Goal: Information Seeking & Learning: Learn about a topic

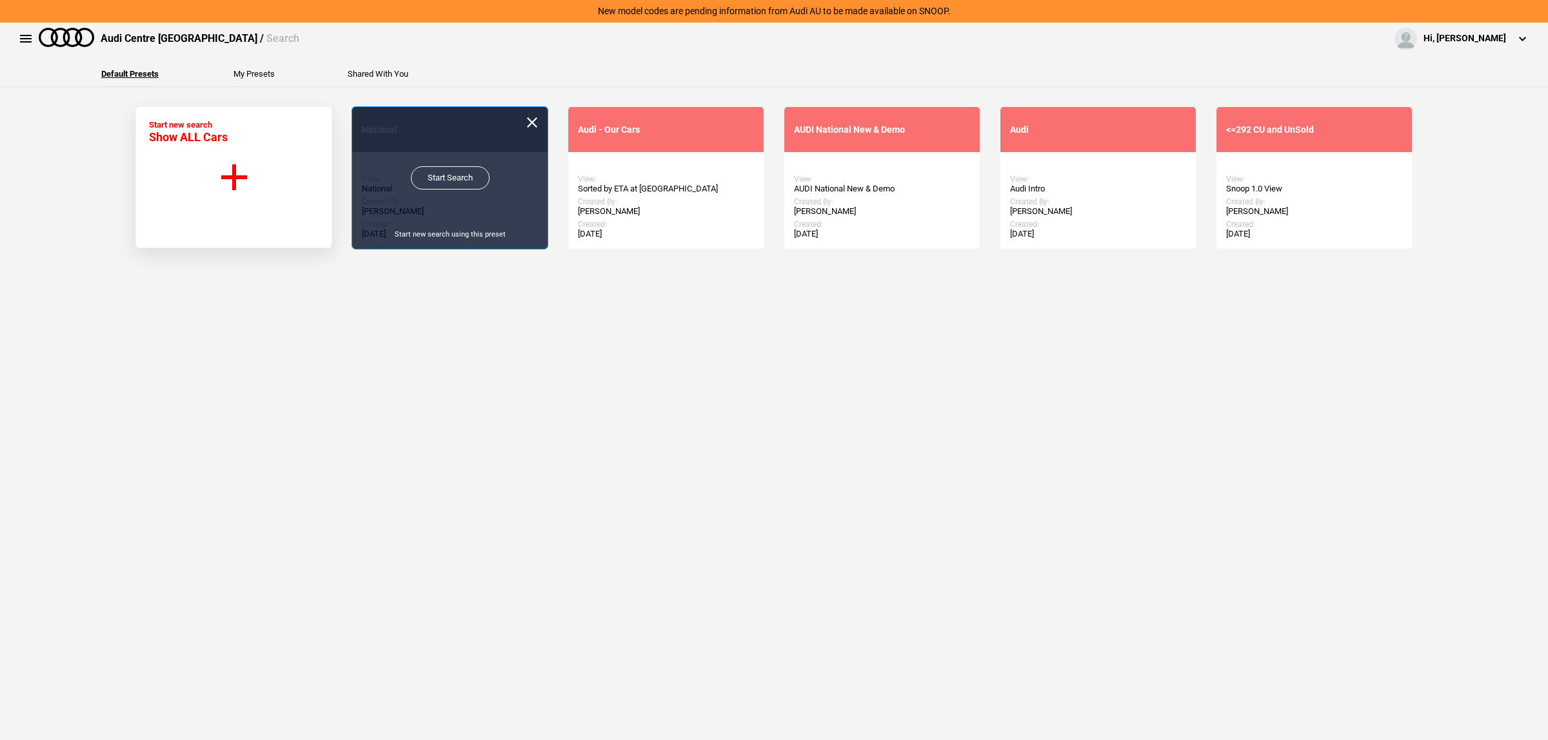
click at [449, 171] on link "Start Search" at bounding box center [450, 177] width 79 height 23
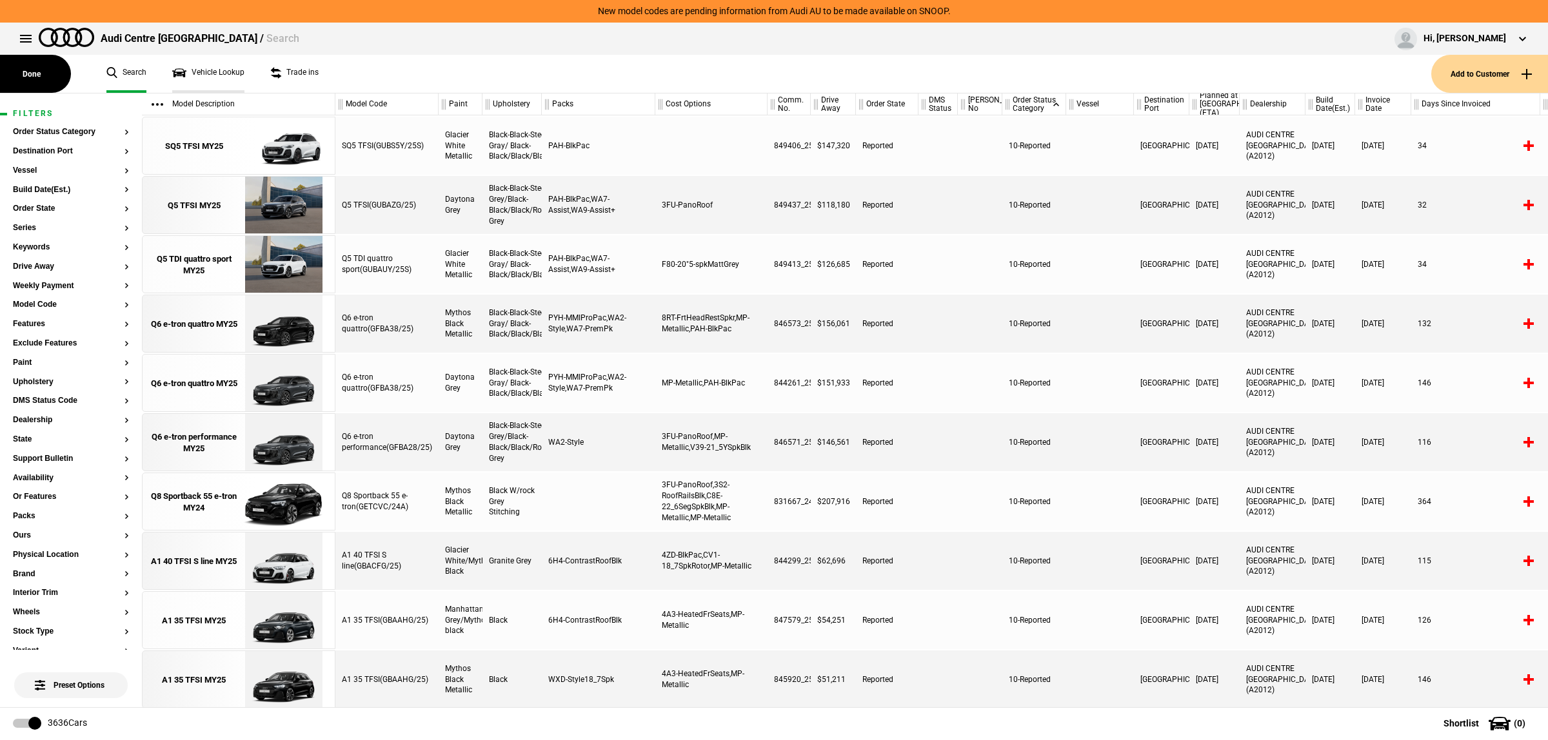
click at [202, 69] on link "Vehicle Lookup" at bounding box center [208, 74] width 72 height 38
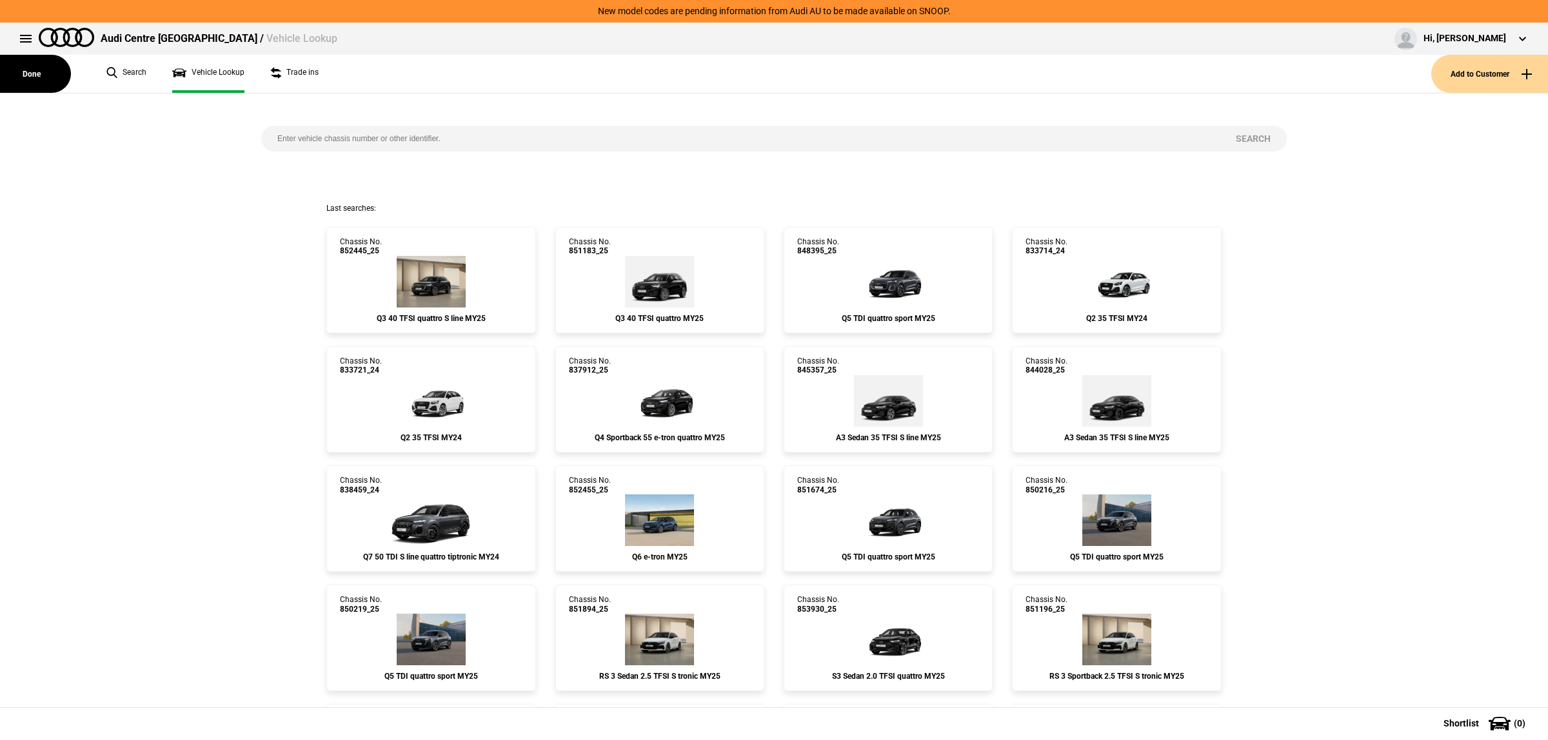
click at [416, 145] on input "search" at bounding box center [740, 139] width 958 height 26
paste input "841609"
type input "841609"
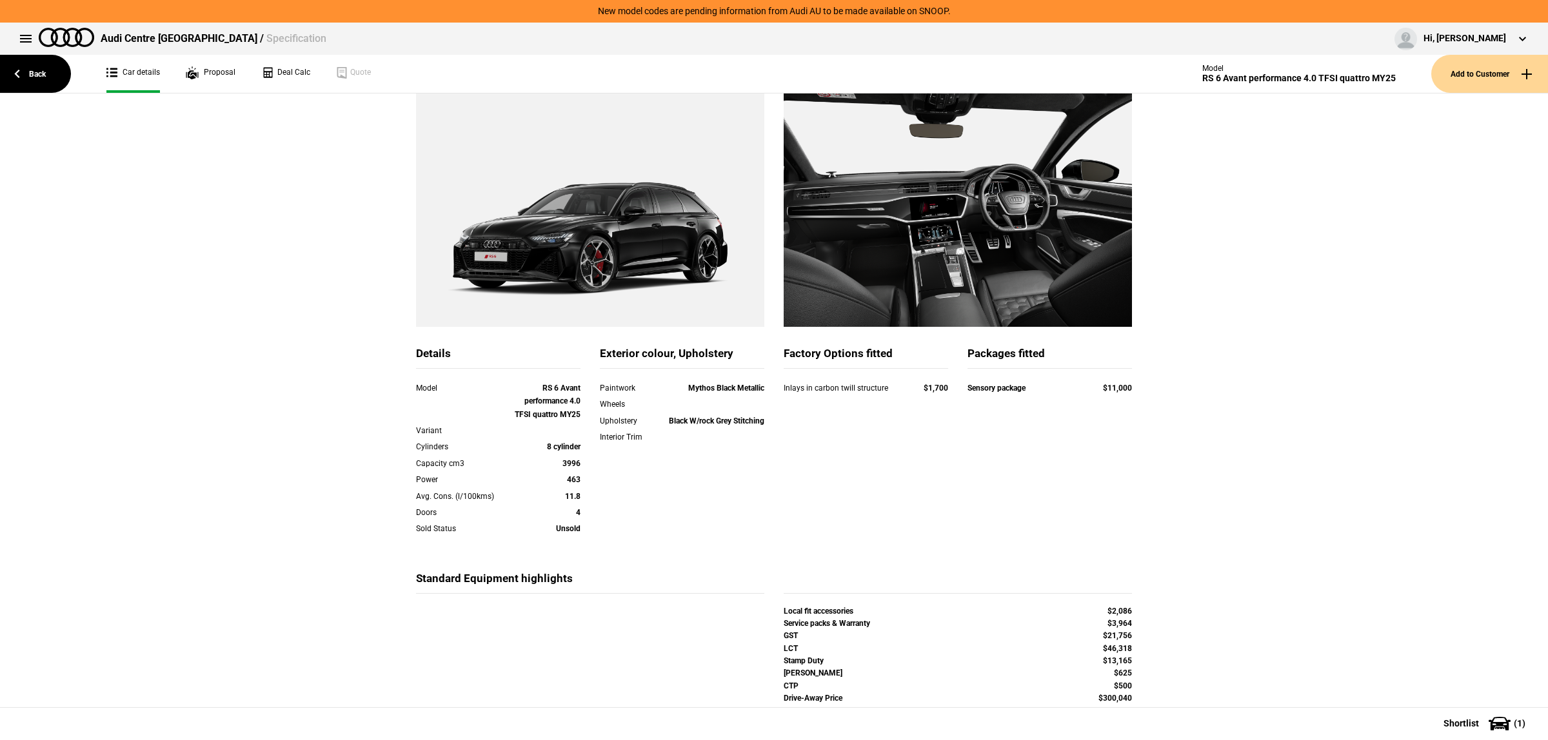
scroll to position [104, 0]
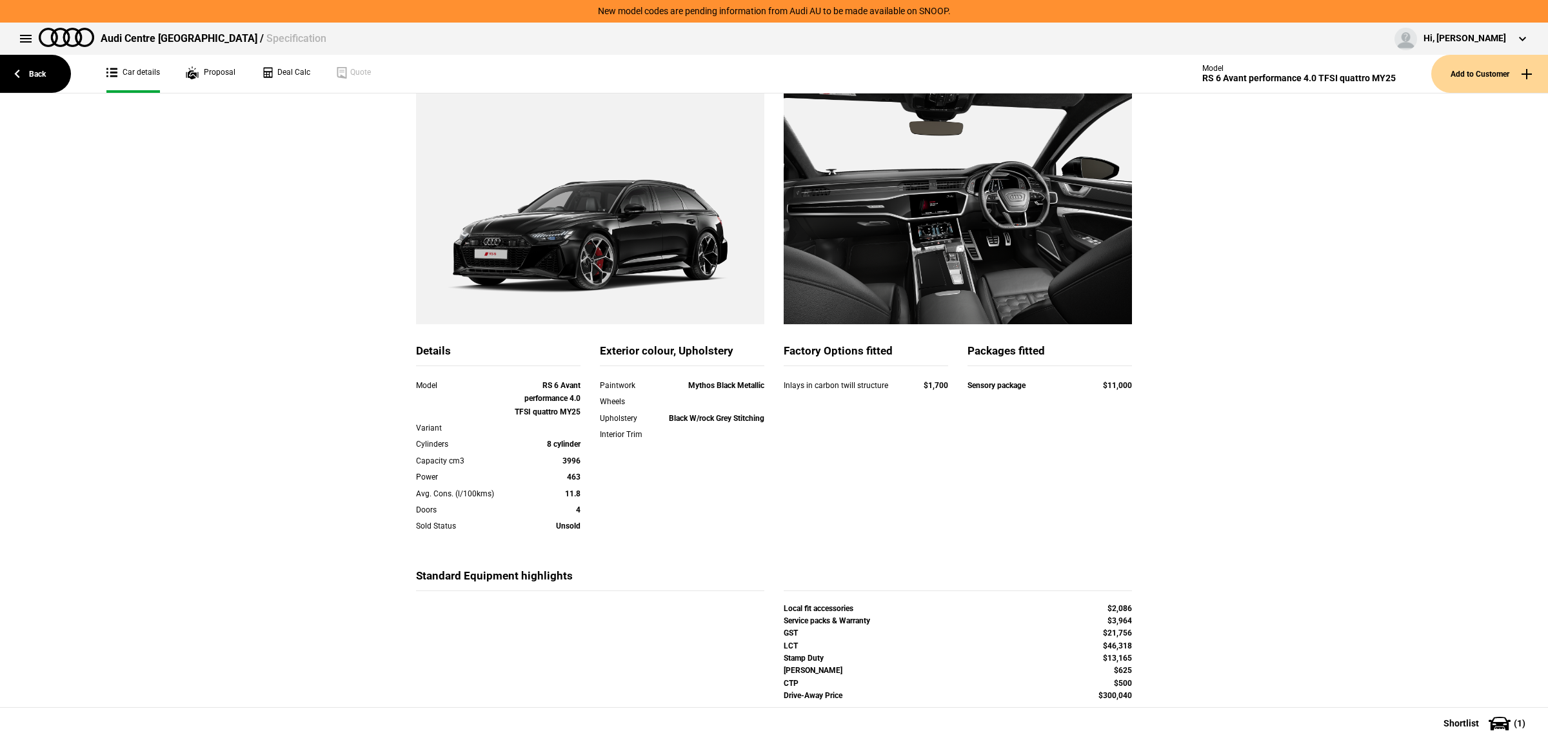
scroll to position [104, 0]
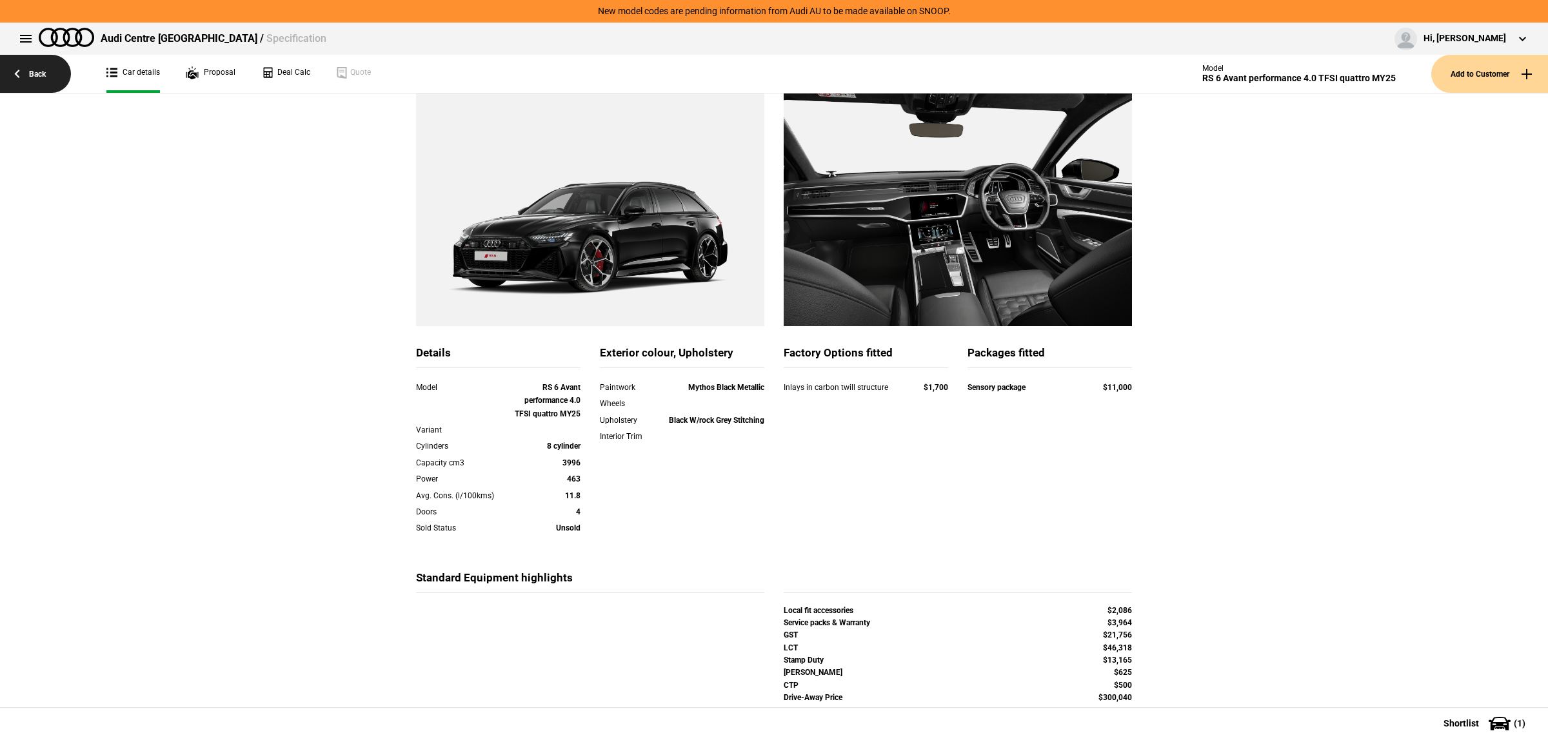
click at [21, 70] on link "Back" at bounding box center [35, 74] width 71 height 38
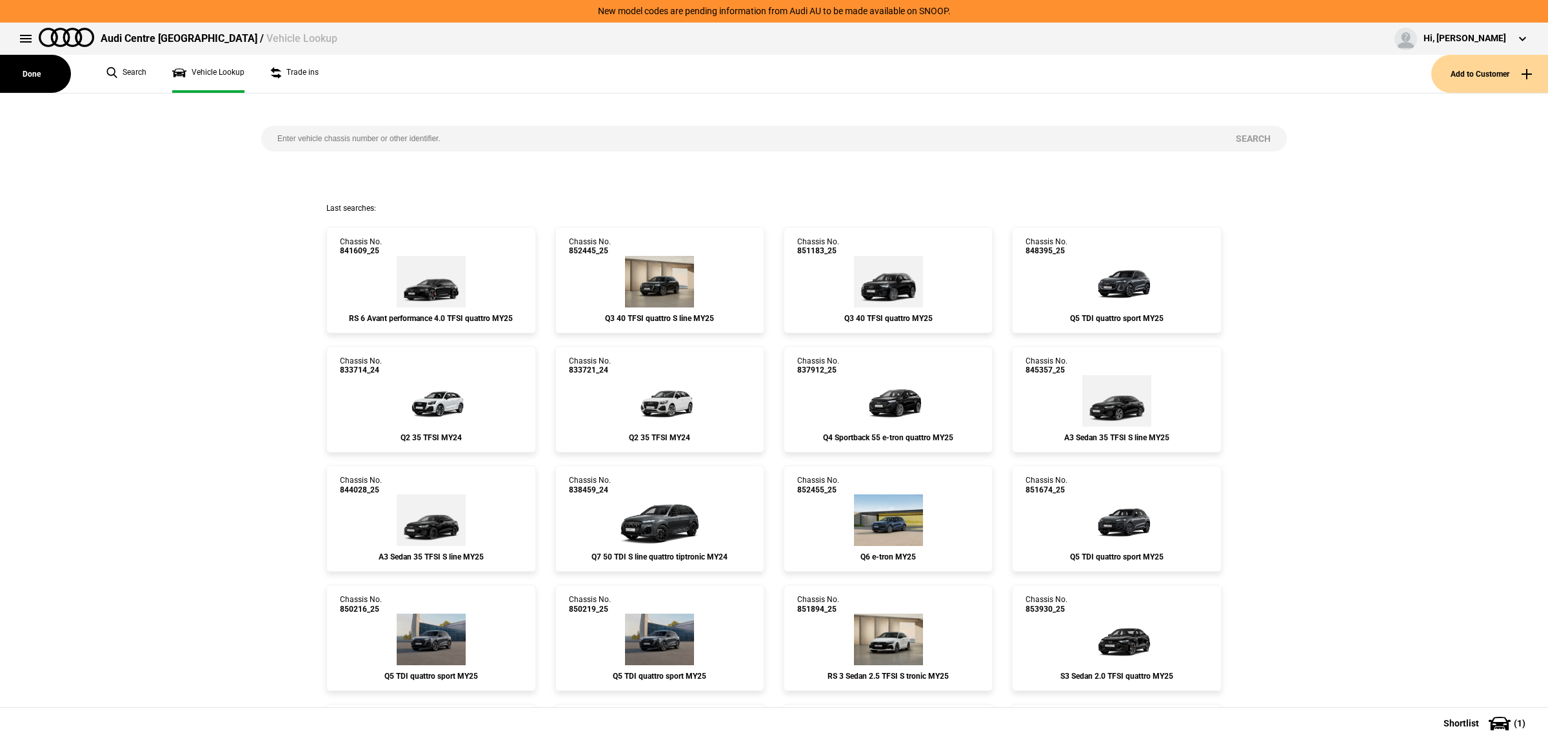
click at [482, 143] on input "search" at bounding box center [740, 139] width 958 height 26
paste input "844340"
type input "844340"
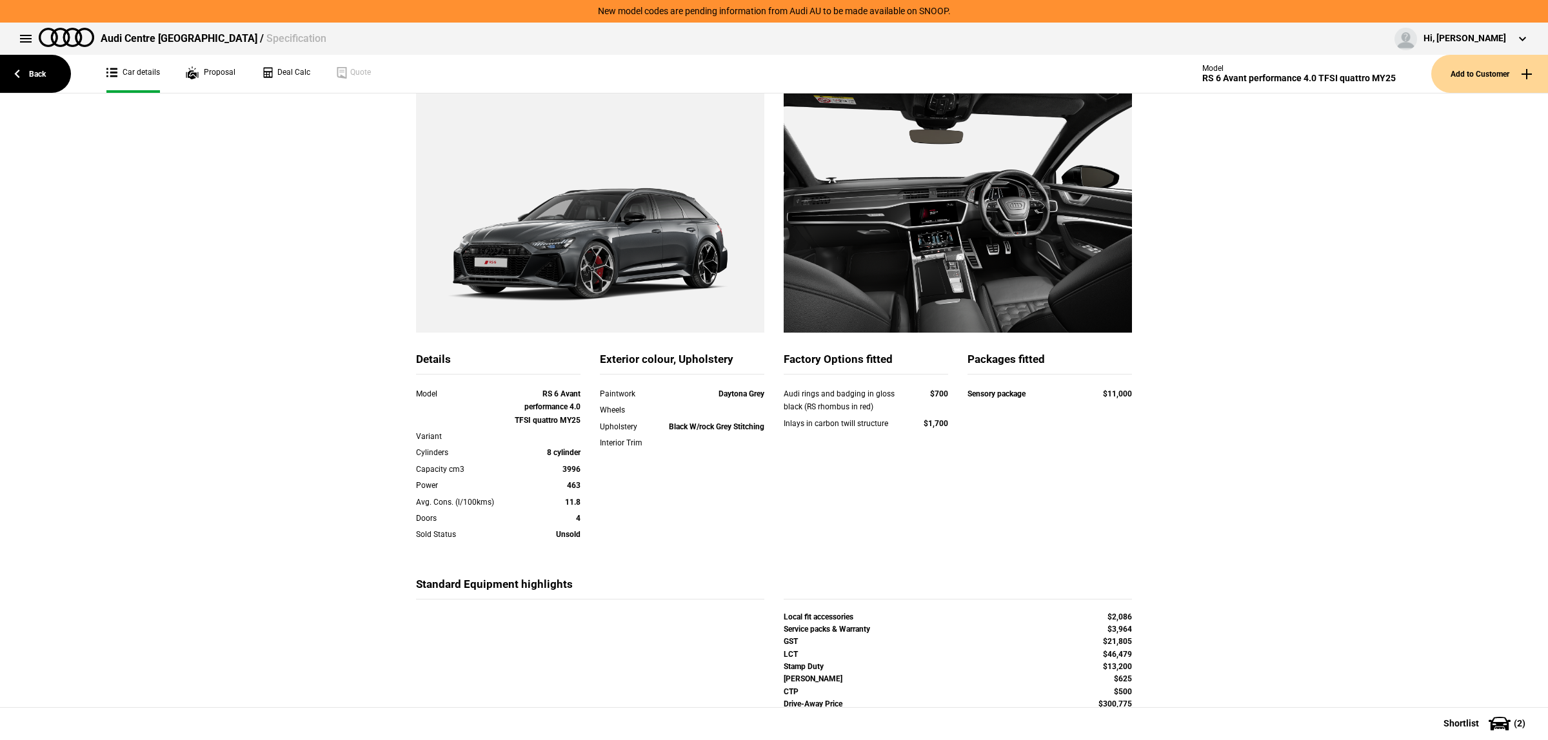
scroll to position [104, 0]
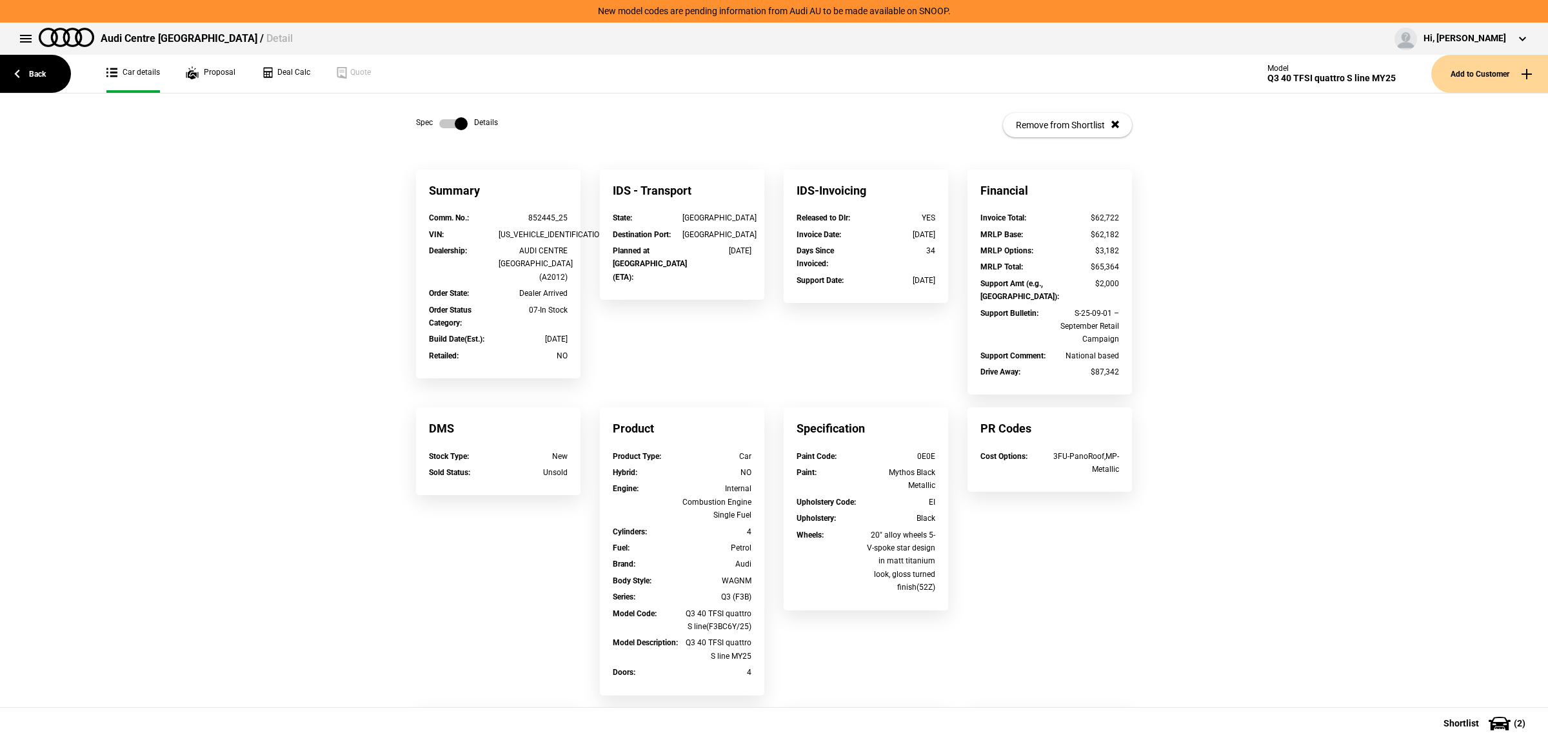
click at [39, 77] on link "Back" at bounding box center [35, 74] width 71 height 38
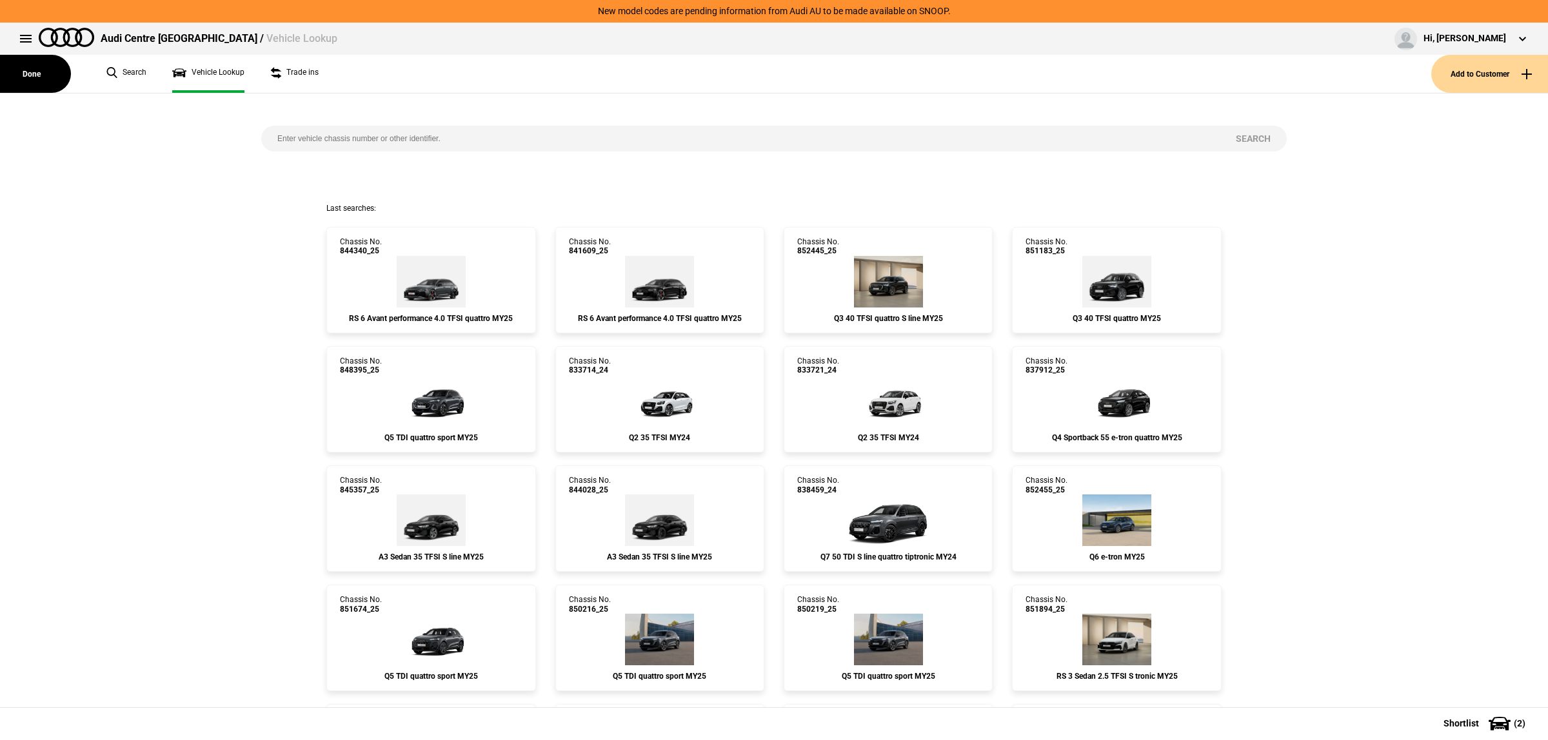
click at [391, 136] on input "search" at bounding box center [740, 139] width 958 height 26
paste input "856950"
type input "856950"
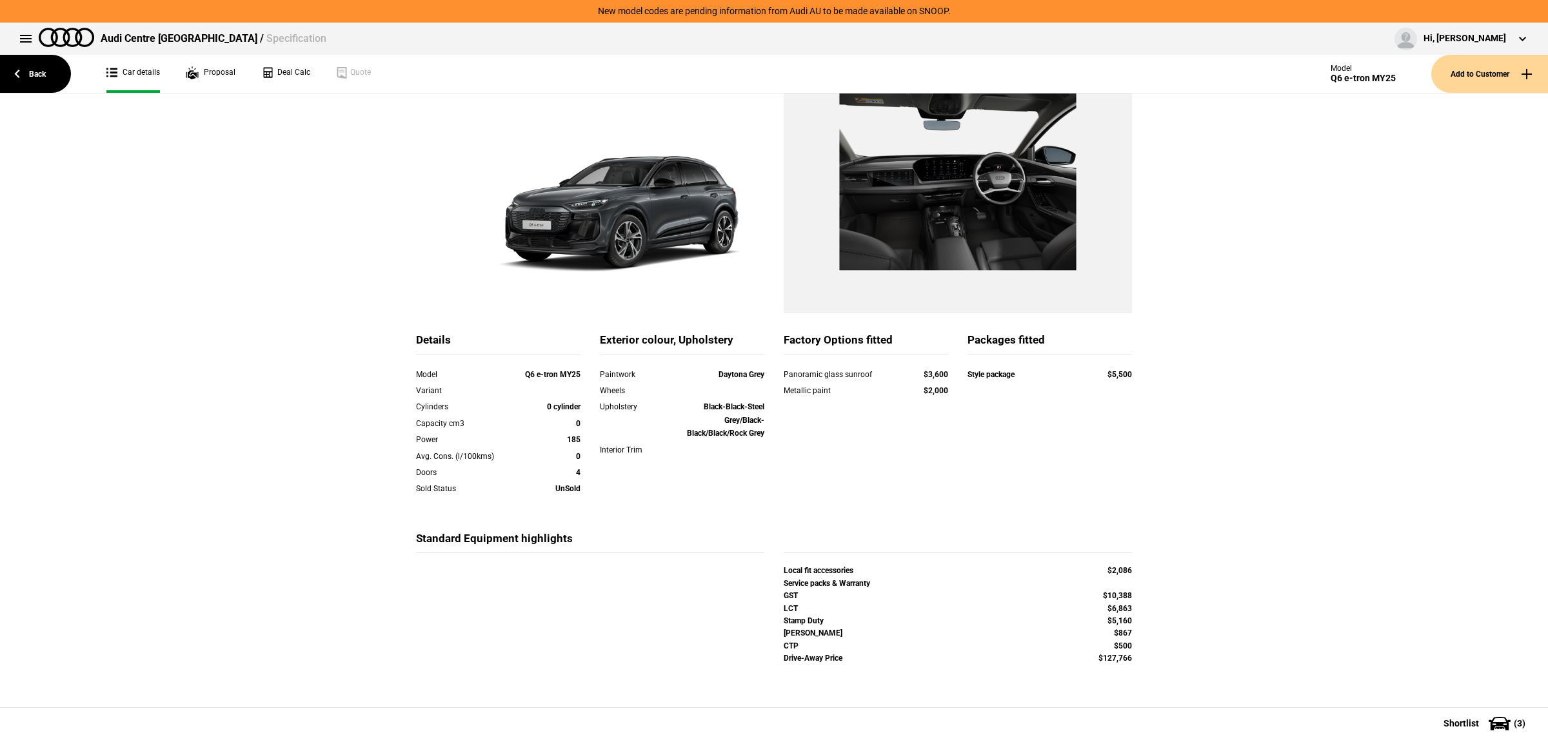
scroll to position [8, 0]
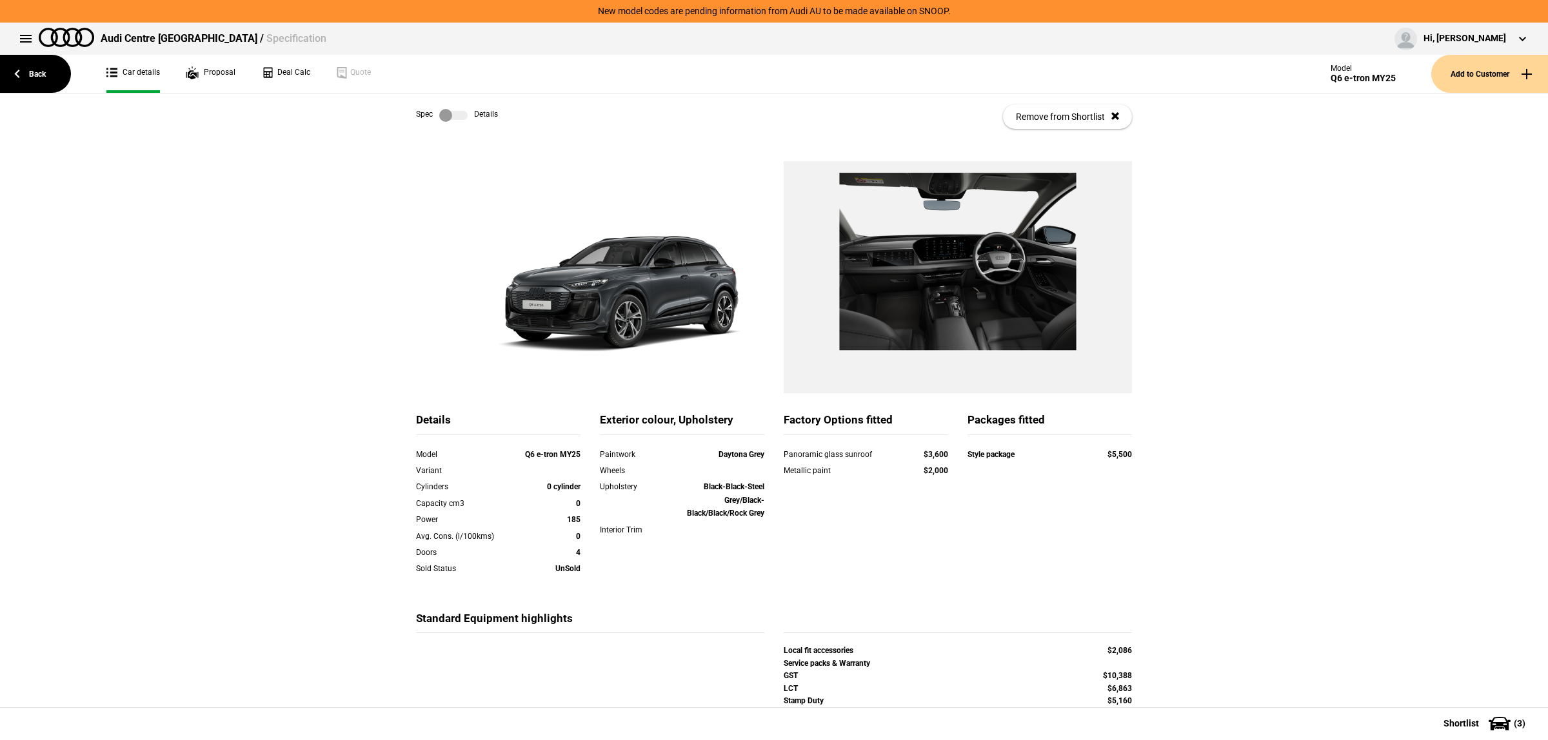
click at [1314, 469] on div "Details Model Q6 e-tron MY25 Variant Cylinders 0 cylinder Capacity cm3 0 Power …" at bounding box center [774, 470] width 1548 height 618
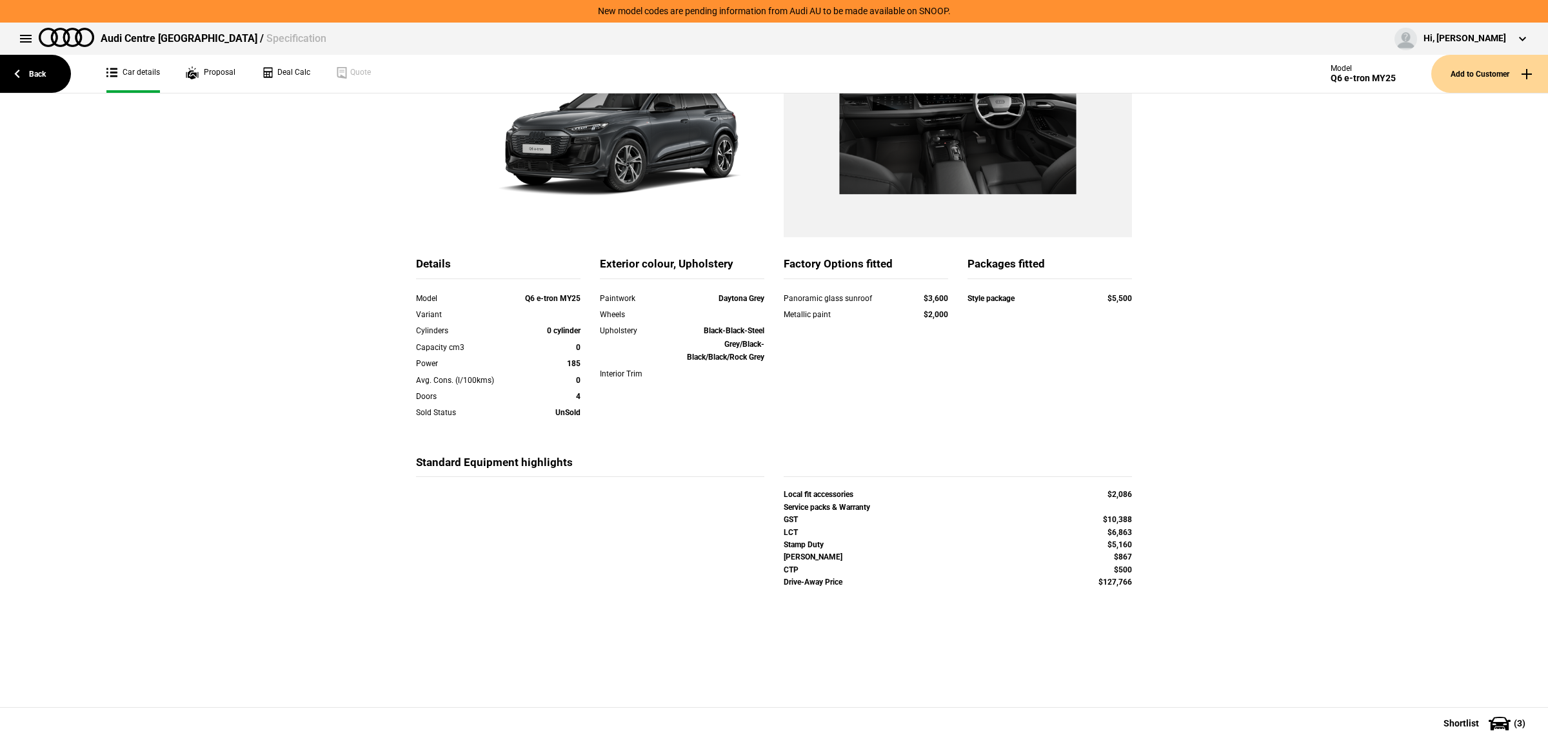
scroll to position [170, 0]
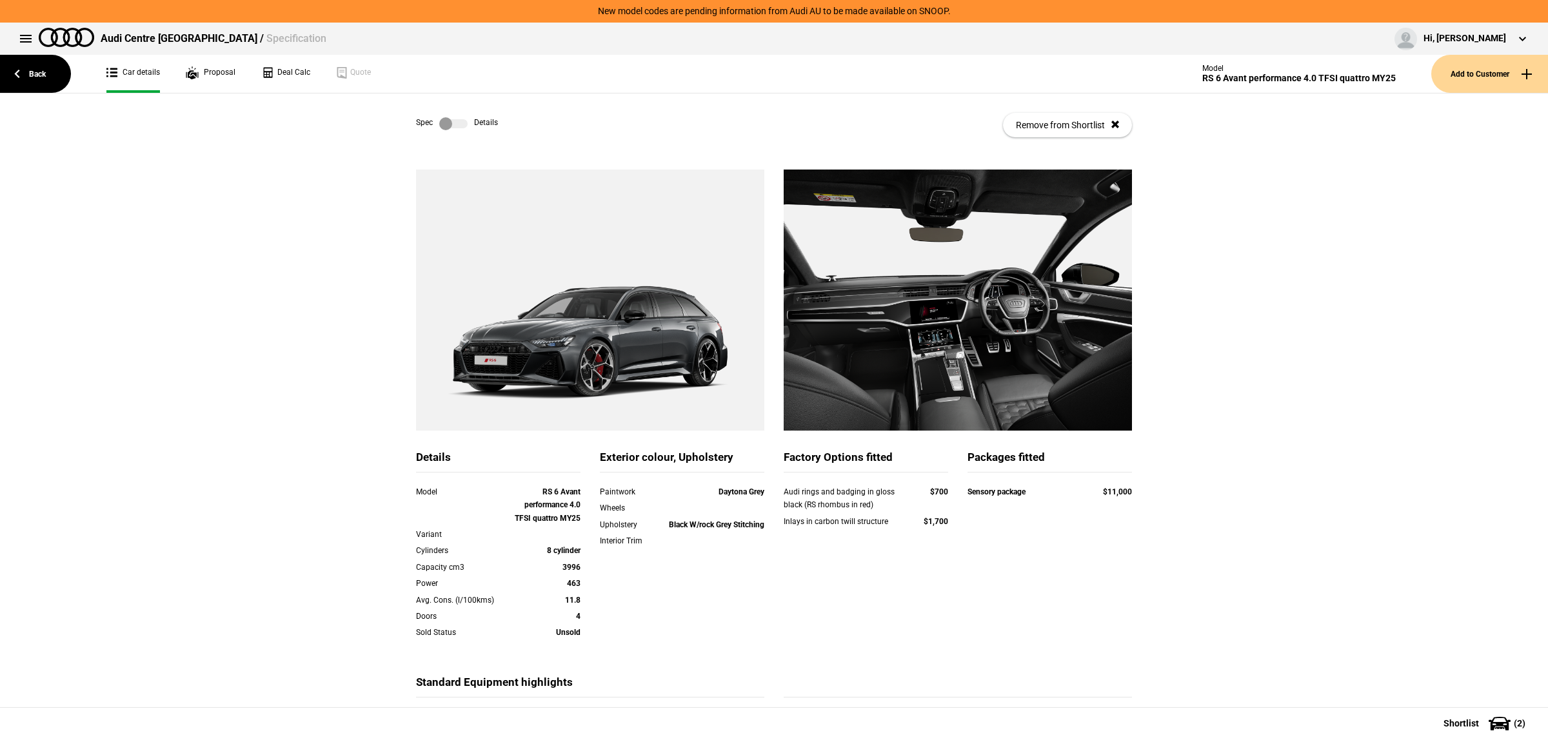
scroll to position [104, 0]
